Goal: Information Seeking & Learning: Learn about a topic

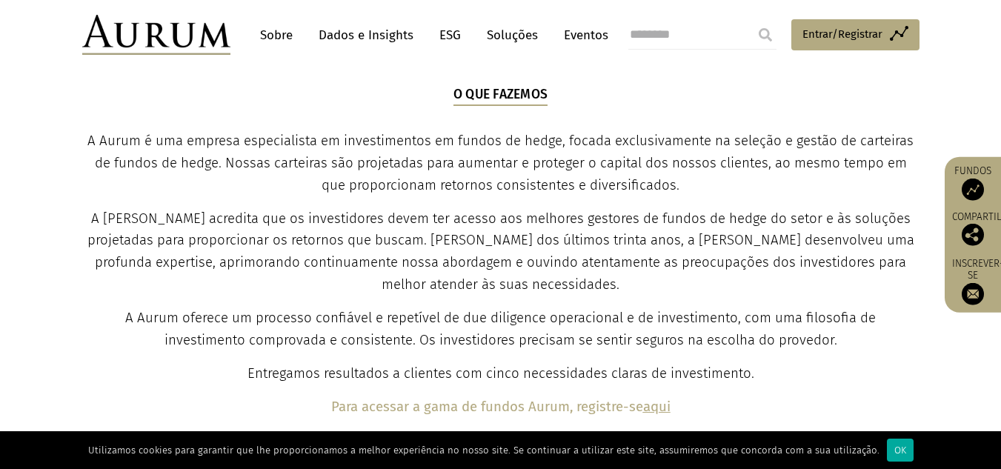
scroll to position [533, 0]
click at [450, 96] on div "O que fazemos A Aurum é uma empresa especialista em investimentos em fundos de …" at bounding box center [500, 250] width 833 height 333
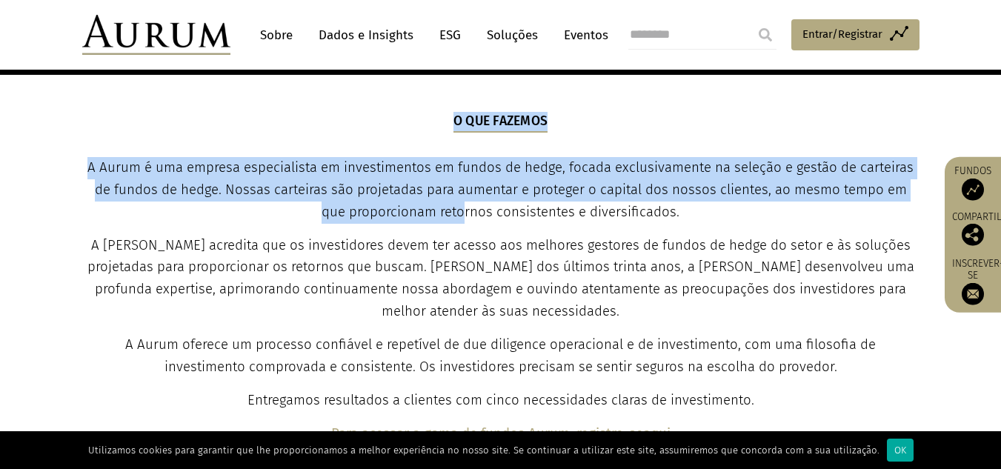
scroll to position [504, 0]
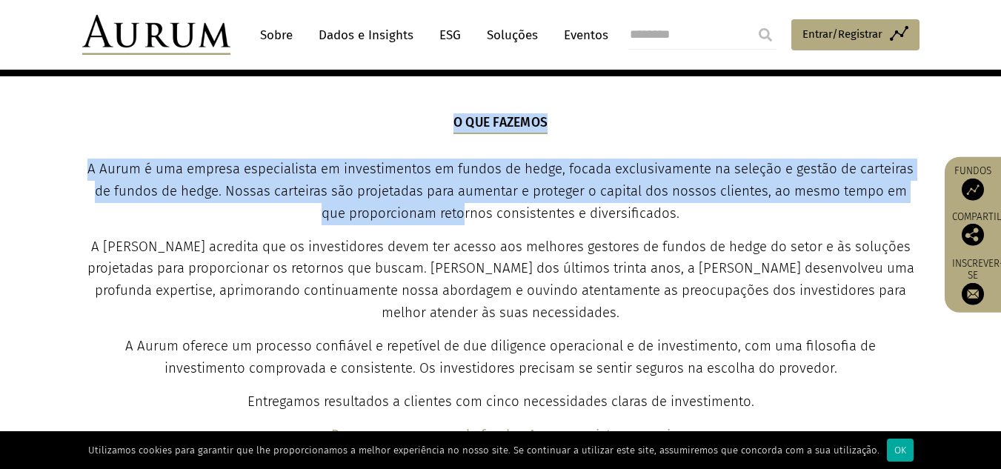
click at [592, 122] on div "O que fazemos A Aurum é uma empresa especialista em investimentos em fundos de …" at bounding box center [500, 279] width 833 height 333
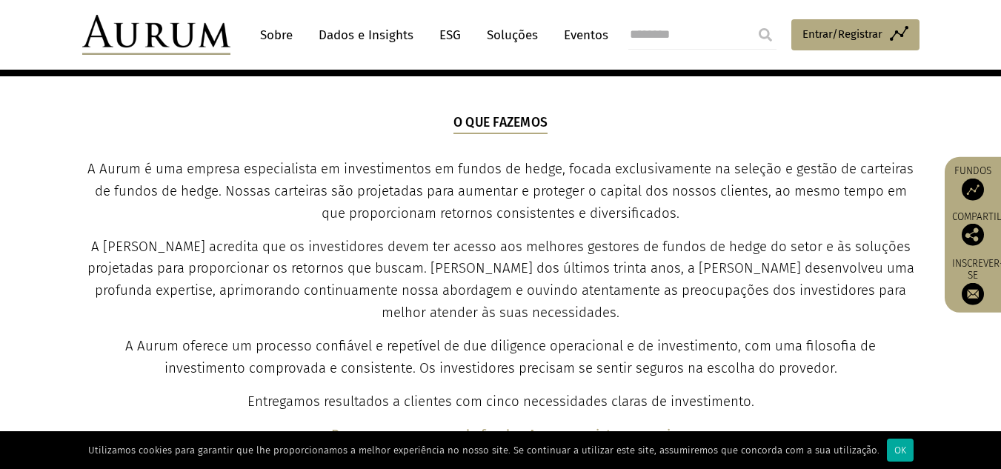
click at [782, 404] on p "Entregamos resultados a clientes com cinco necessidades claras de investimento." at bounding box center [500, 402] width 833 height 22
click at [821, 385] on div "O que fazemos A Aurum é uma empresa especialista em investimentos em fundos de …" at bounding box center [500, 279] width 833 height 333
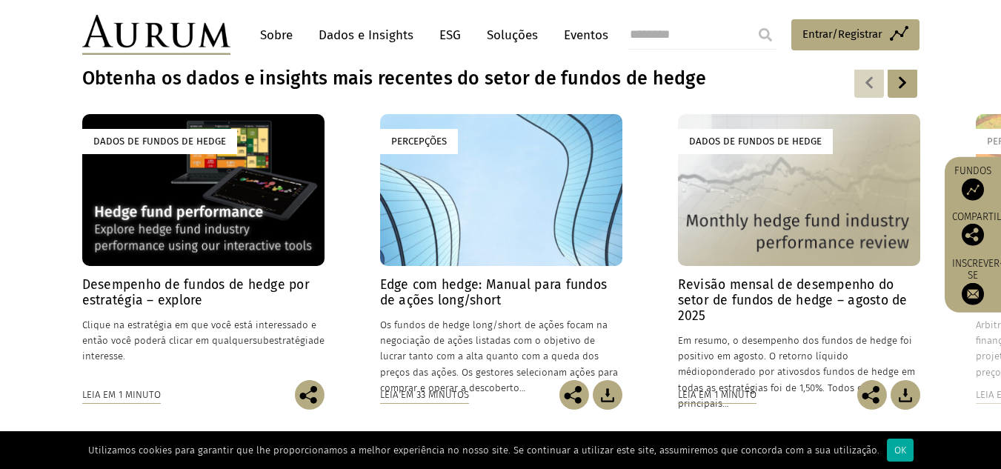
scroll to position [1126, 0]
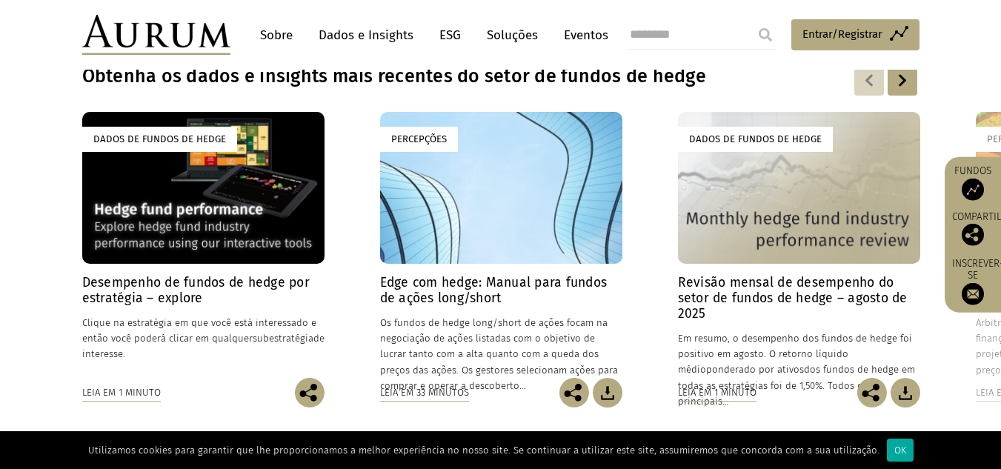
click at [699, 418] on section "Obtenha os dados e insights mais recentes do setor de fundos de hedge Dados de …" at bounding box center [500, 235] width 1001 height 417
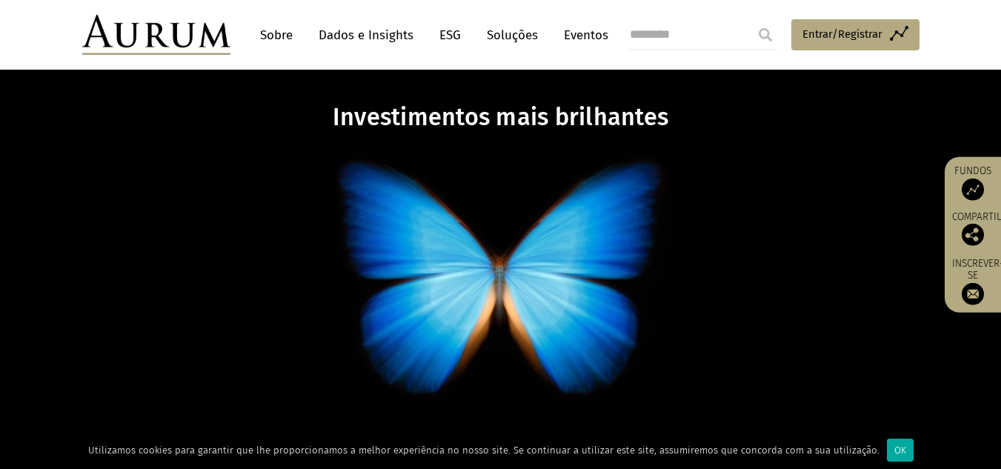
scroll to position [59, 0]
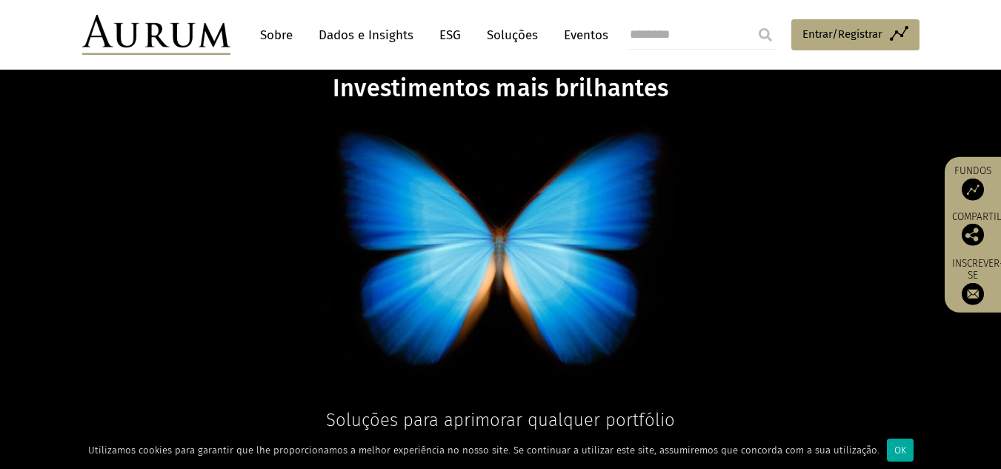
click at [222, 194] on p at bounding box center [501, 252] width 572 height 284
click at [750, 182] on p at bounding box center [501, 252] width 572 height 284
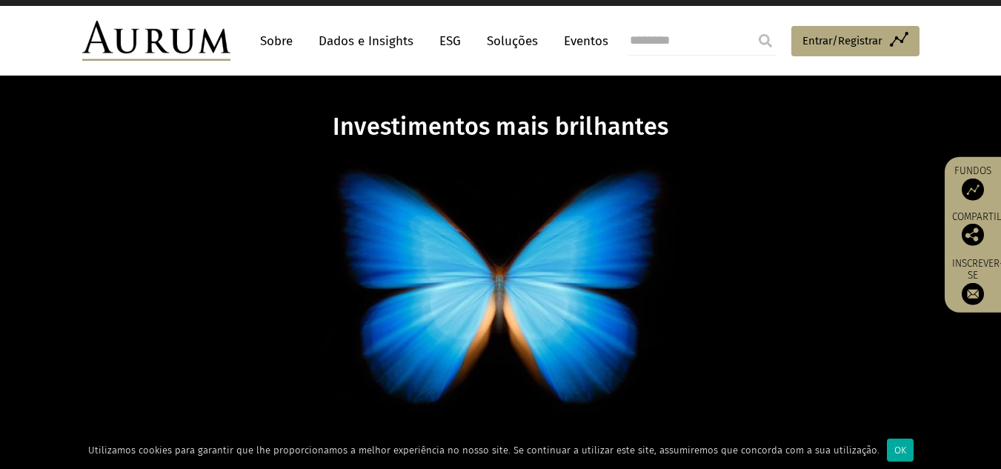
scroll to position [0, 0]
